Goal: Navigation & Orientation: Find specific page/section

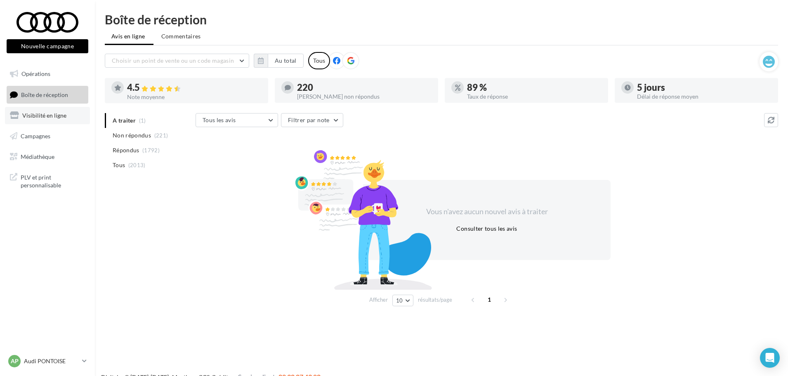
scroll to position [13, 0]
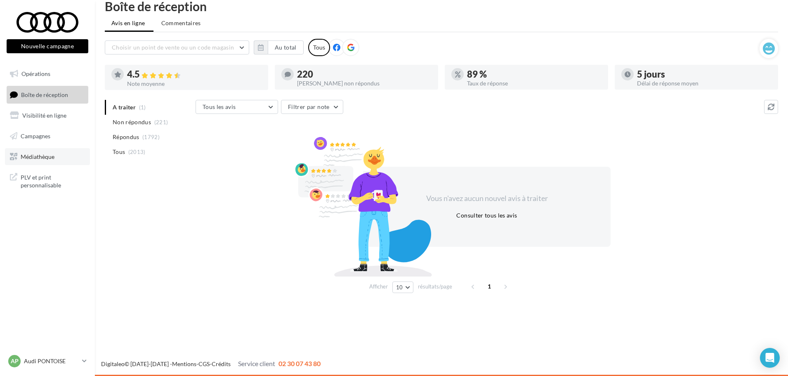
click at [45, 163] on link "Médiathèque" at bounding box center [47, 156] width 85 height 17
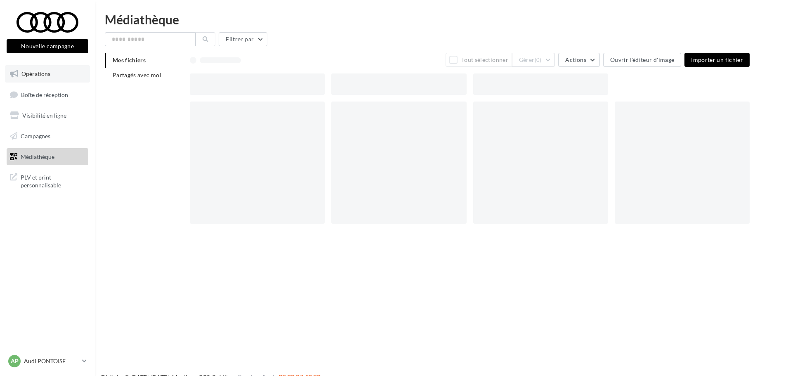
click at [49, 75] on span "Opérations" at bounding box center [35, 73] width 29 height 7
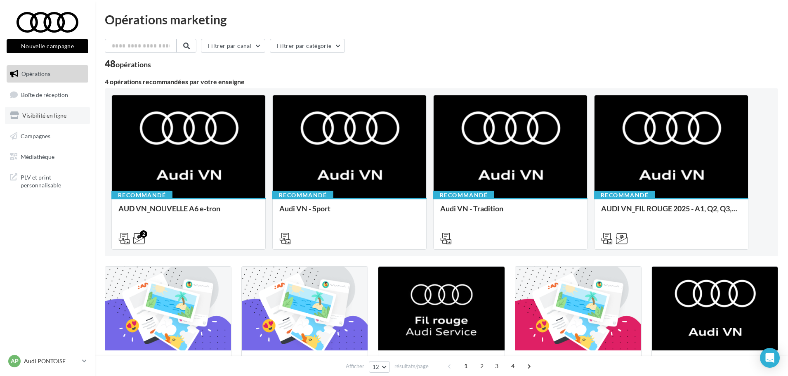
click at [26, 118] on span "Visibilité en ligne" at bounding box center [44, 115] width 44 height 7
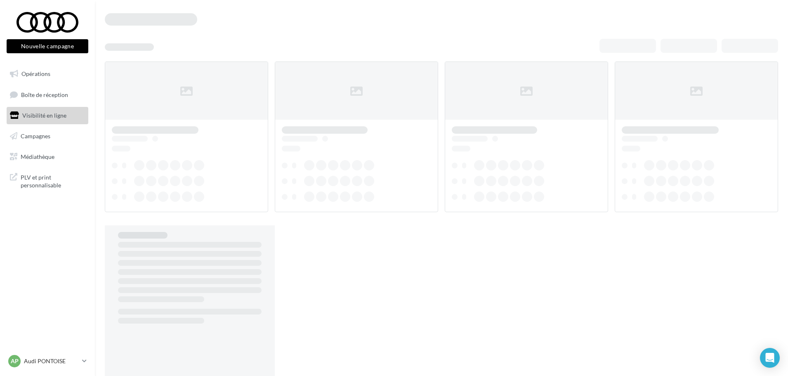
click at [48, 158] on span "Médiathèque" at bounding box center [38, 156] width 34 height 7
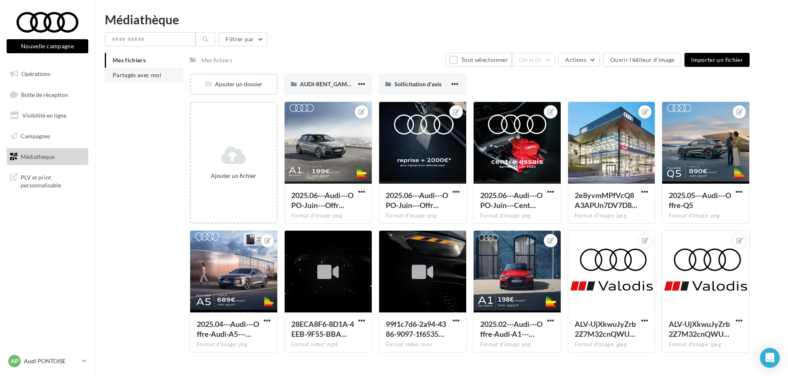
click at [148, 75] on span "Partagés avec moi" at bounding box center [137, 74] width 49 height 7
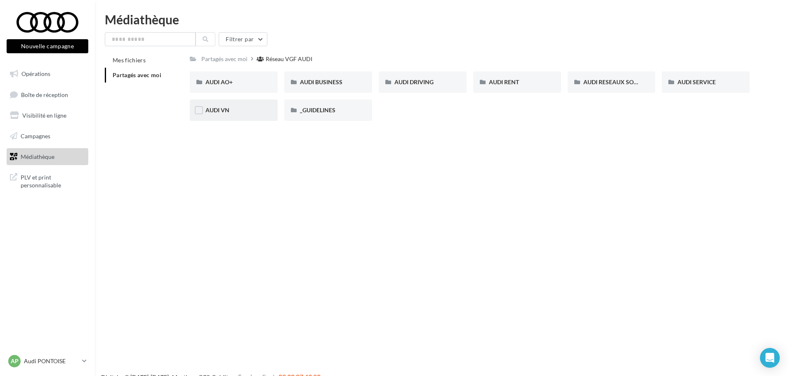
click at [235, 113] on div "AUDI VN" at bounding box center [233, 110] width 57 height 8
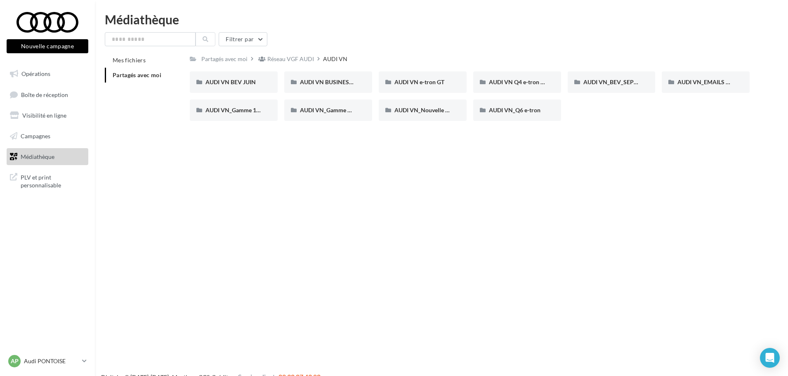
click at [146, 74] on span "Partagés avec moi" at bounding box center [137, 74] width 49 height 7
